Goal: Information Seeking & Learning: Find specific page/section

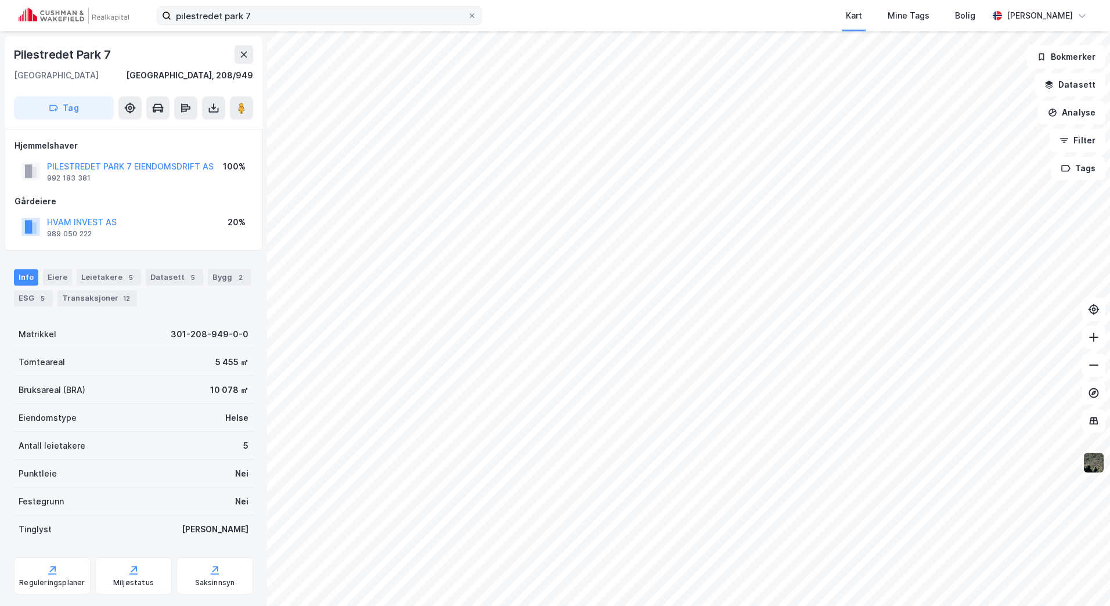
click at [269, 12] on div "pilestredet park 7 Kart Mine Tags Bolig [PERSON_NAME]" at bounding box center [555, 15] width 1110 height 31
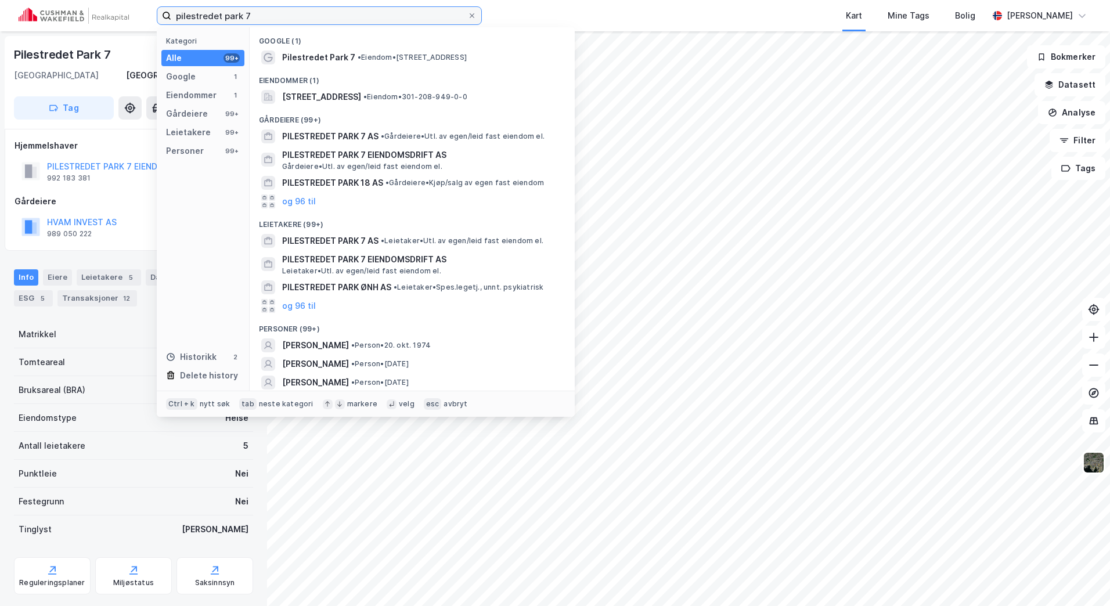
drag, startPoint x: 261, startPoint y: 15, endPoint x: 141, endPoint y: 16, distance: 120.2
click at [141, 16] on div "pilestredet park 7 Kategori Alle 99+ Google 1 Eiendommer 1 Gårdeiere 99+ Leieta…" at bounding box center [555, 15] width 1110 height 31
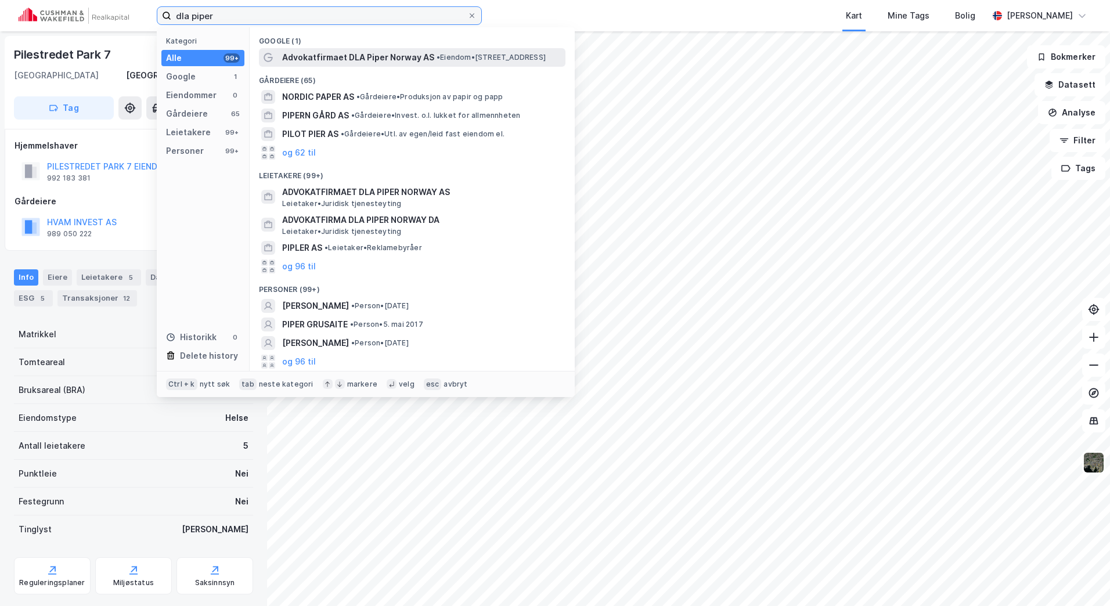
type input "dla piper"
click at [334, 63] on span "Advokatfirmaet DLA Piper Norway AS" at bounding box center [358, 58] width 152 height 14
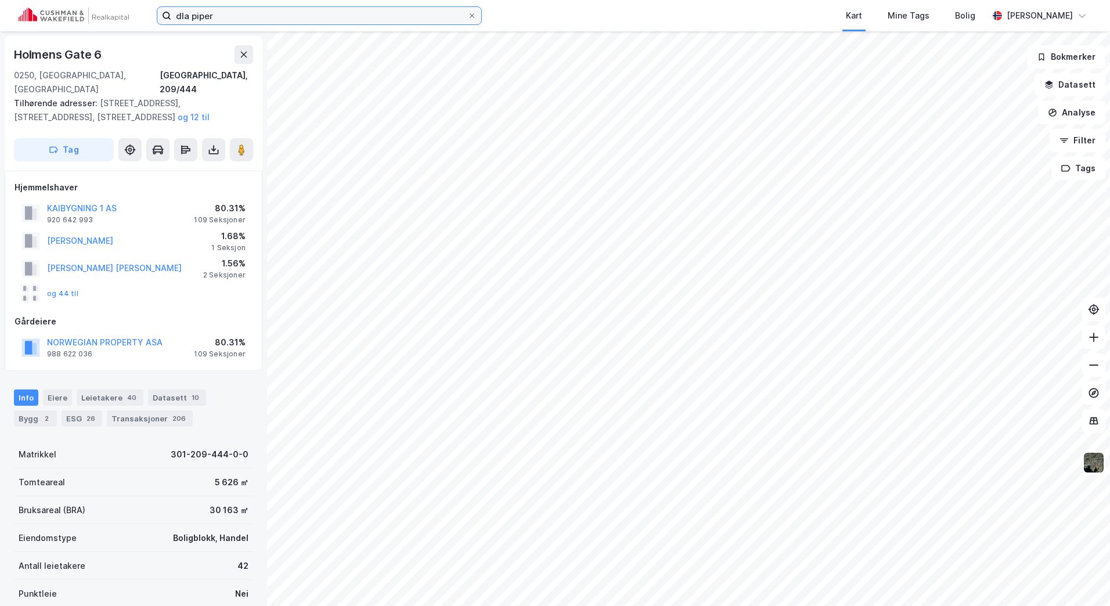
click at [231, 17] on input "dla piper" at bounding box center [319, 15] width 296 height 17
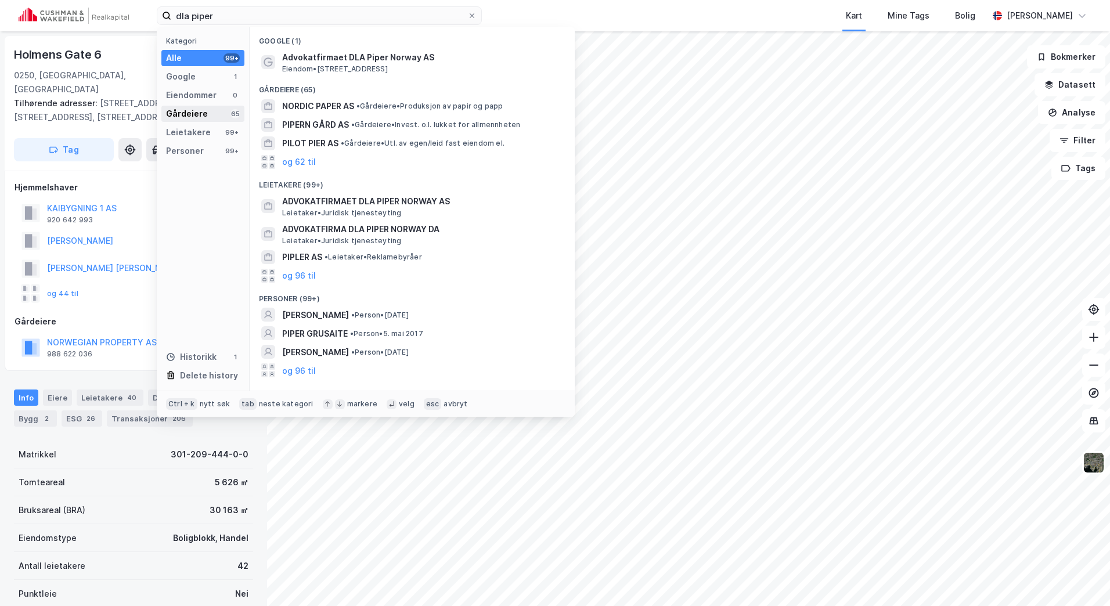
click at [218, 116] on div "Gårdeiere 65" at bounding box center [202, 114] width 83 height 16
